Goal: Navigation & Orientation: Find specific page/section

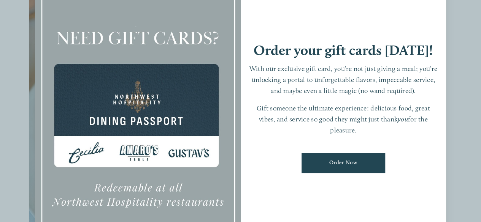
scroll to position [190, 0]
drag, startPoint x: 384, startPoint y: 27, endPoint x: 369, endPoint y: 22, distance: 15.6
click at [379, 24] on div "Order your gift cards [DATE]! With our exclusive gift card, you’re not just giv…" at bounding box center [344, 111] width 206 height 288
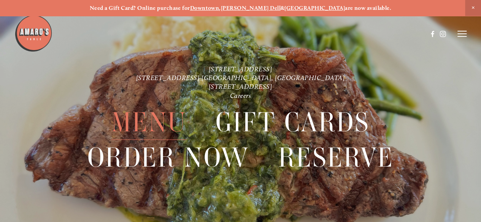
click at [162, 124] on span "Menu" at bounding box center [148, 122] width 75 height 35
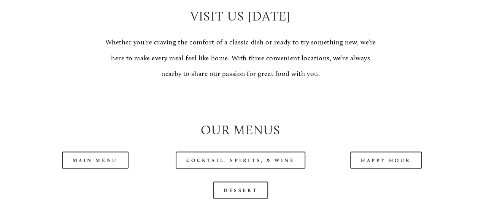
scroll to position [646, 0]
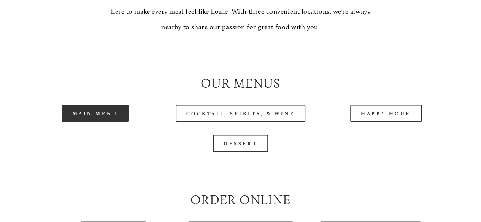
click at [96, 122] on link "Main Menu" at bounding box center [95, 113] width 67 height 17
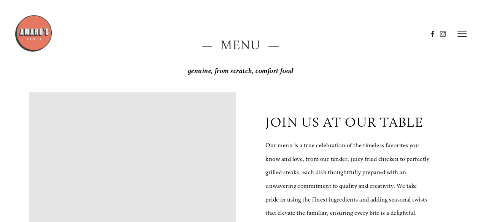
scroll to position [0, 0]
